Goal: Information Seeking & Learning: Learn about a topic

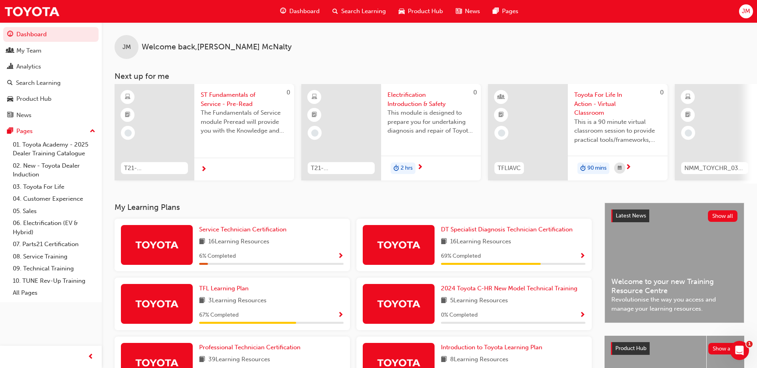
click at [340, 10] on div "Search Learning" at bounding box center [359, 11] width 66 height 16
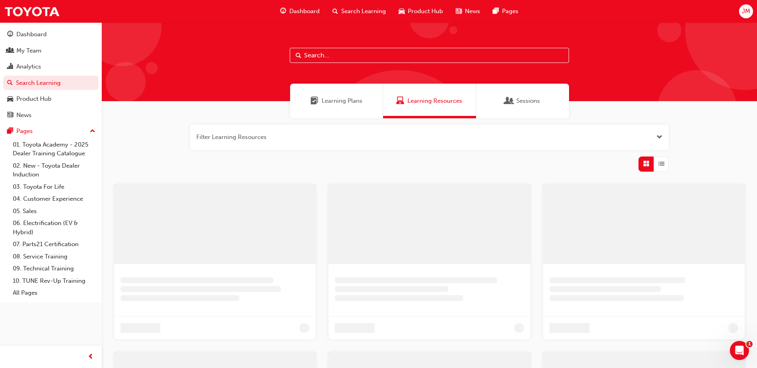
click at [329, 98] on span "Learning Plans" at bounding box center [341, 101] width 41 height 9
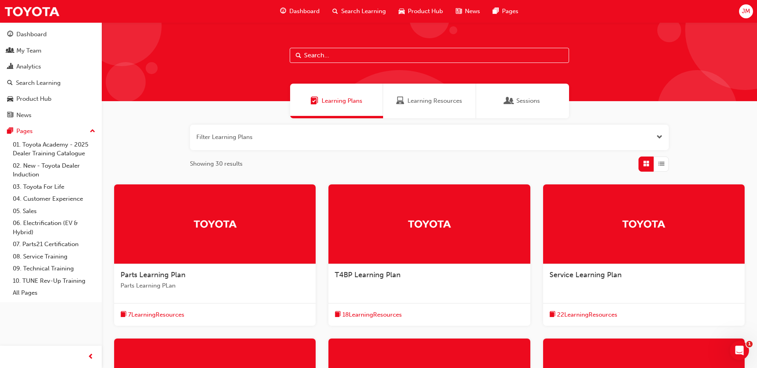
click at [626, 266] on div "Service Learning Plan" at bounding box center [643, 279] width 201 height 30
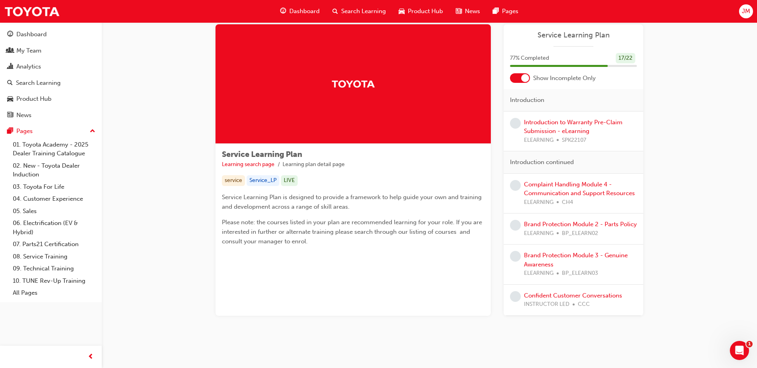
scroll to position [23, 0]
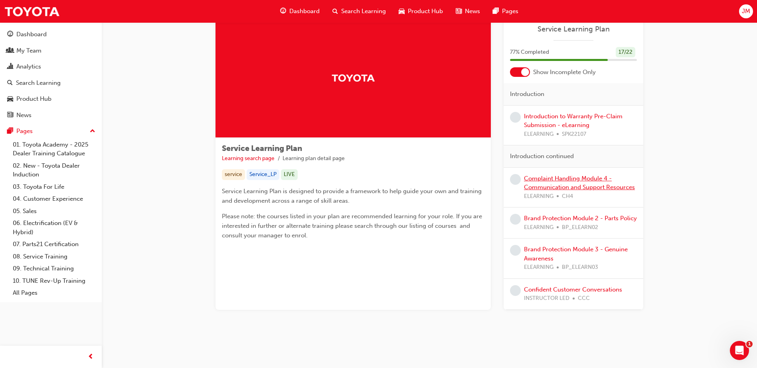
click at [543, 184] on link "Complaint Handling Module 4 - Communication and Support Resources" at bounding box center [579, 183] width 111 height 16
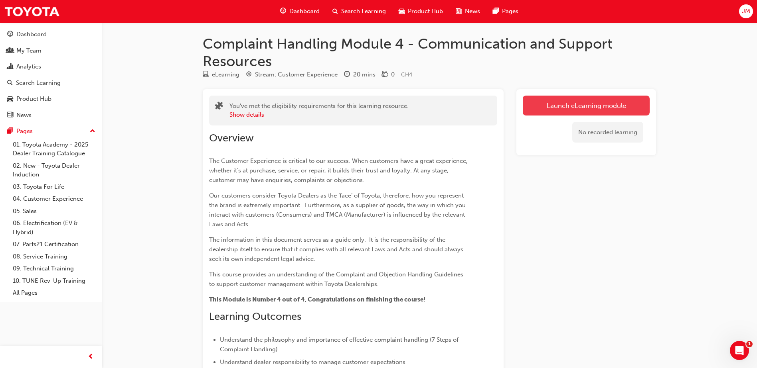
click at [536, 114] on link "Launch eLearning module" at bounding box center [585, 106] width 127 height 20
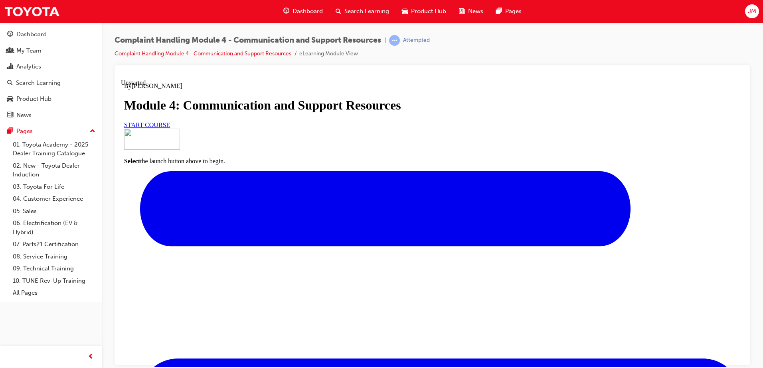
scroll to position [80, 0]
click at [170, 128] on span "START COURSE" at bounding box center [147, 124] width 46 height 7
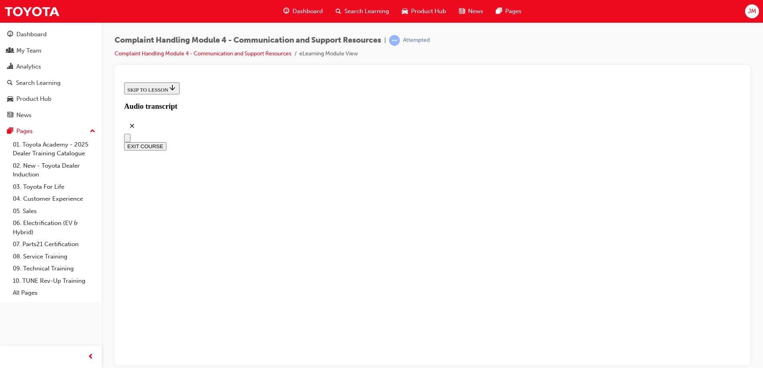
scroll to position [228, 0]
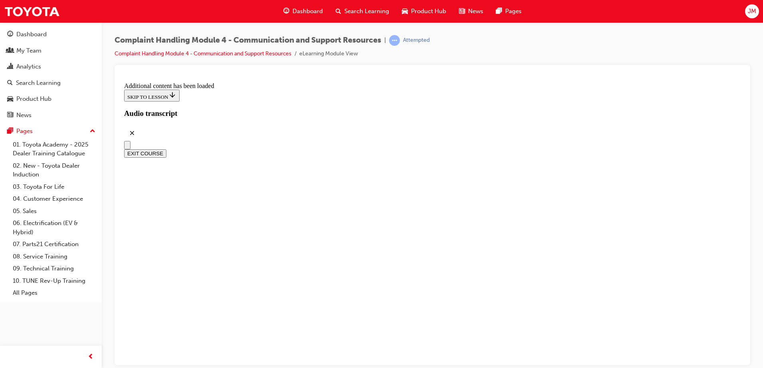
scroll to position [830, 0]
